Goal: Task Accomplishment & Management: Manage account settings

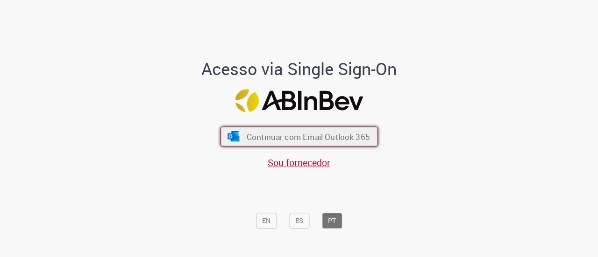
click at [282, 140] on span "Continuar com Email Outlook 365" at bounding box center [307, 136] width 123 height 11
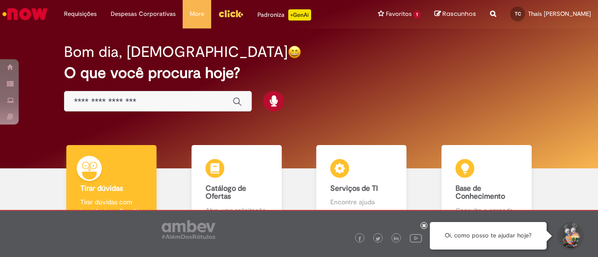
click at [421, 225] on div at bounding box center [424, 225] width 7 height 7
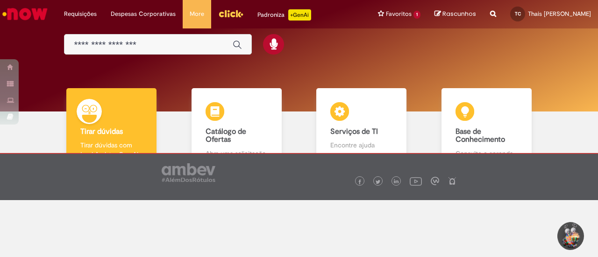
scroll to position [63, 0]
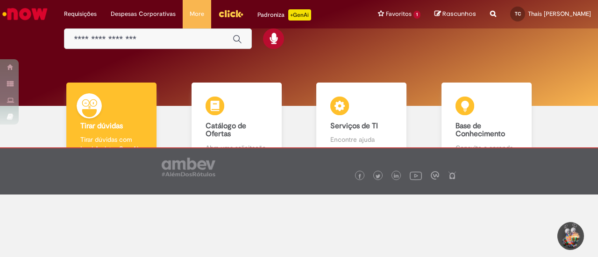
click at [272, 16] on div "Padroniza +GenAi" at bounding box center [284, 14] width 54 height 11
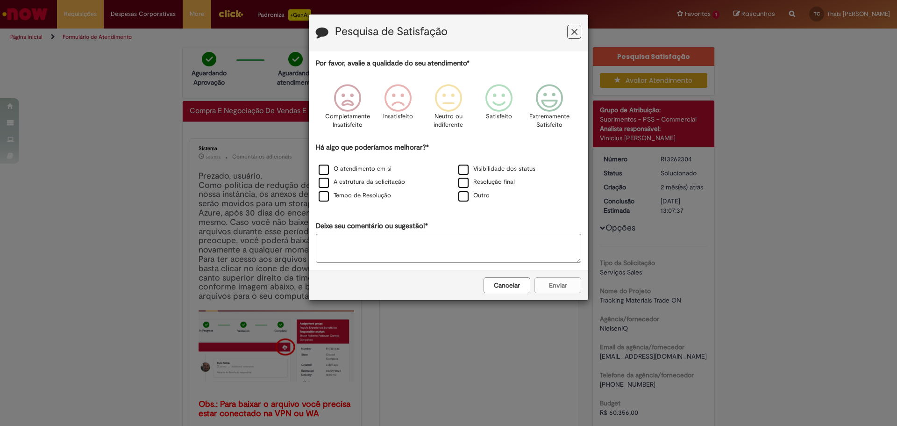
click at [576, 31] on icon "Feedback" at bounding box center [574, 32] width 6 height 10
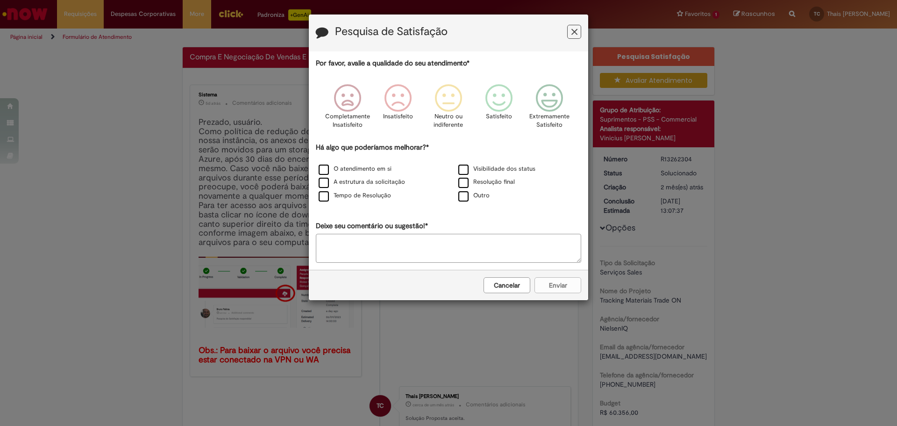
click at [578, 29] on button "Feedback" at bounding box center [574, 32] width 14 height 14
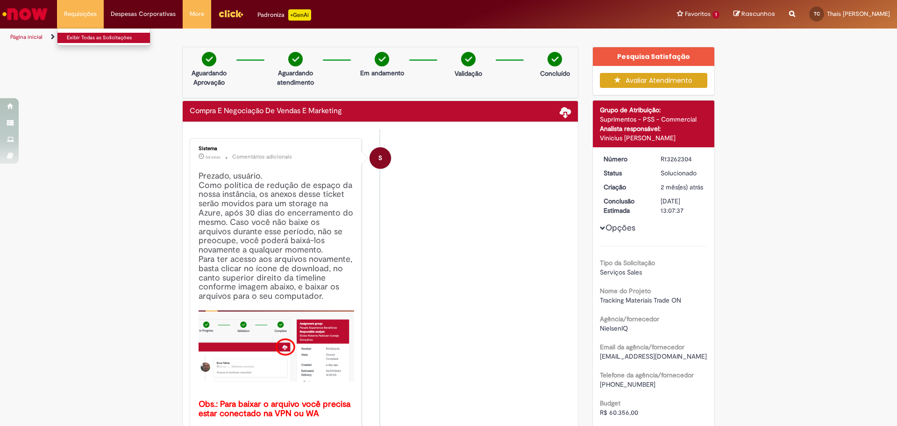
click at [90, 39] on link "Exibir Todas as Solicitações" at bounding box center [108, 38] width 103 height 10
